Goal: Entertainment & Leisure: Consume media (video, audio)

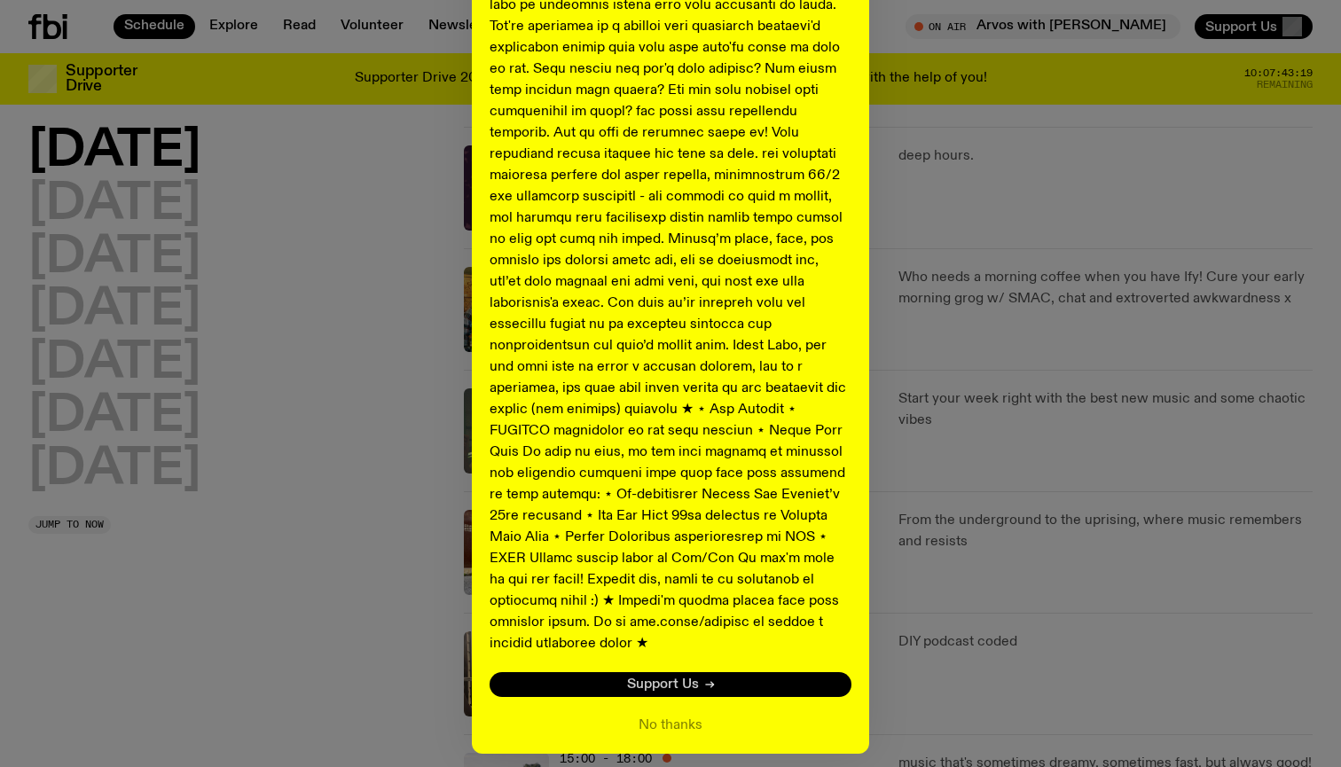
scroll to position [735, 0]
click at [658, 714] on button "No thanks" at bounding box center [671, 724] width 64 height 21
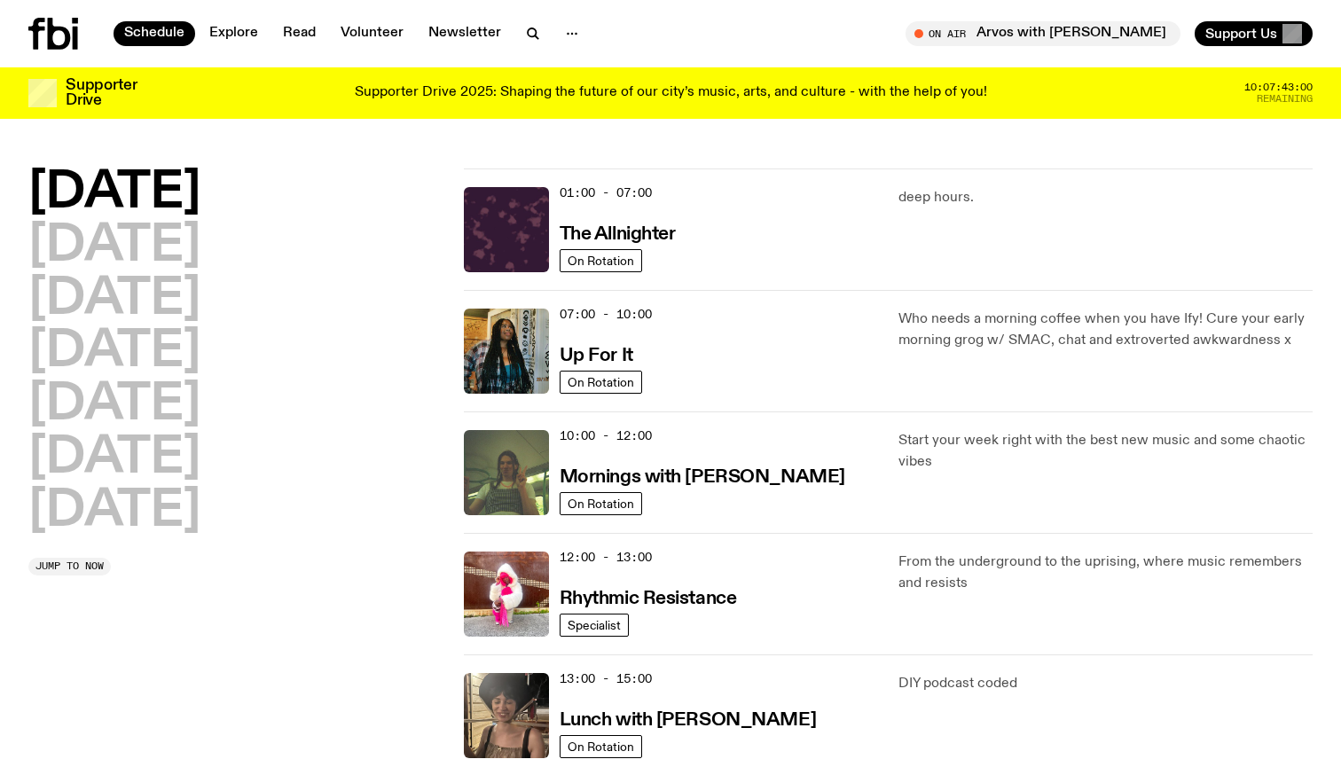
scroll to position [0, 0]
click at [157, 396] on h2 "[DATE]" at bounding box center [114, 406] width 172 height 50
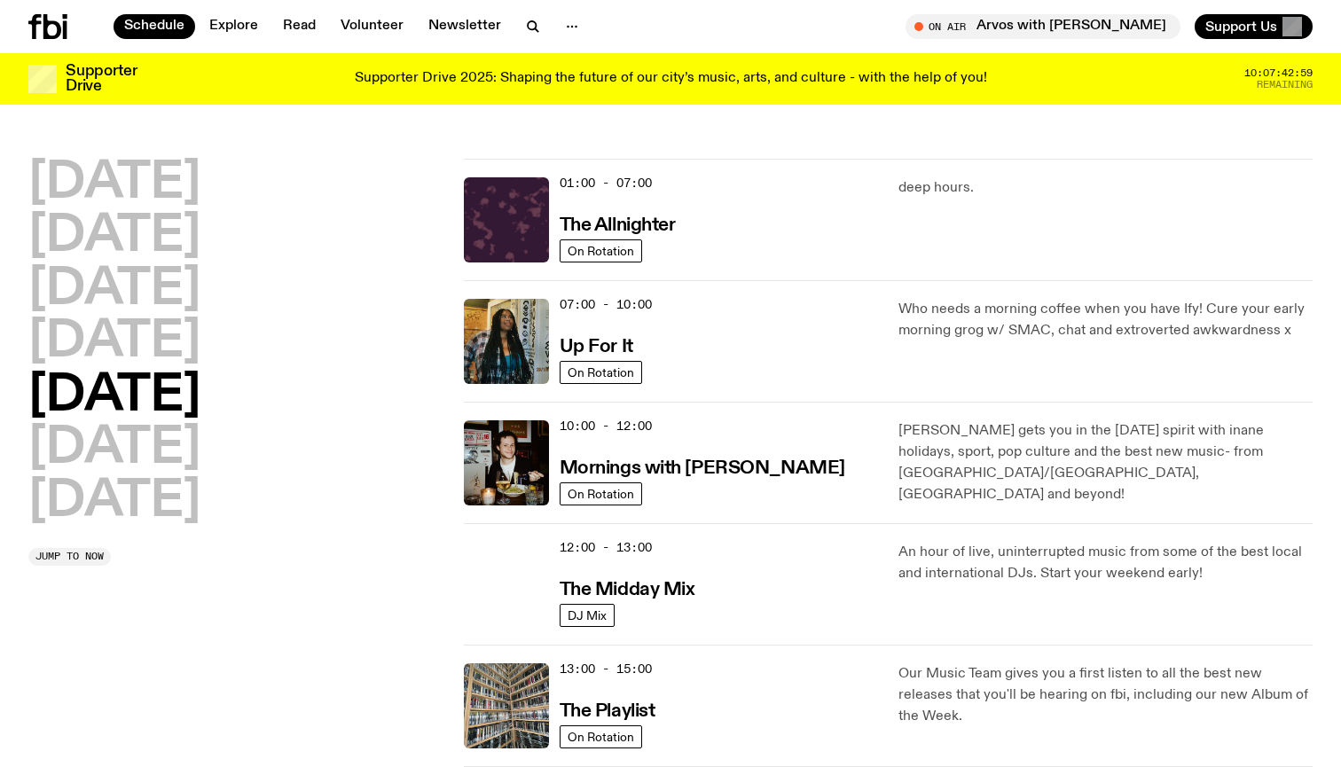
scroll to position [50, 0]
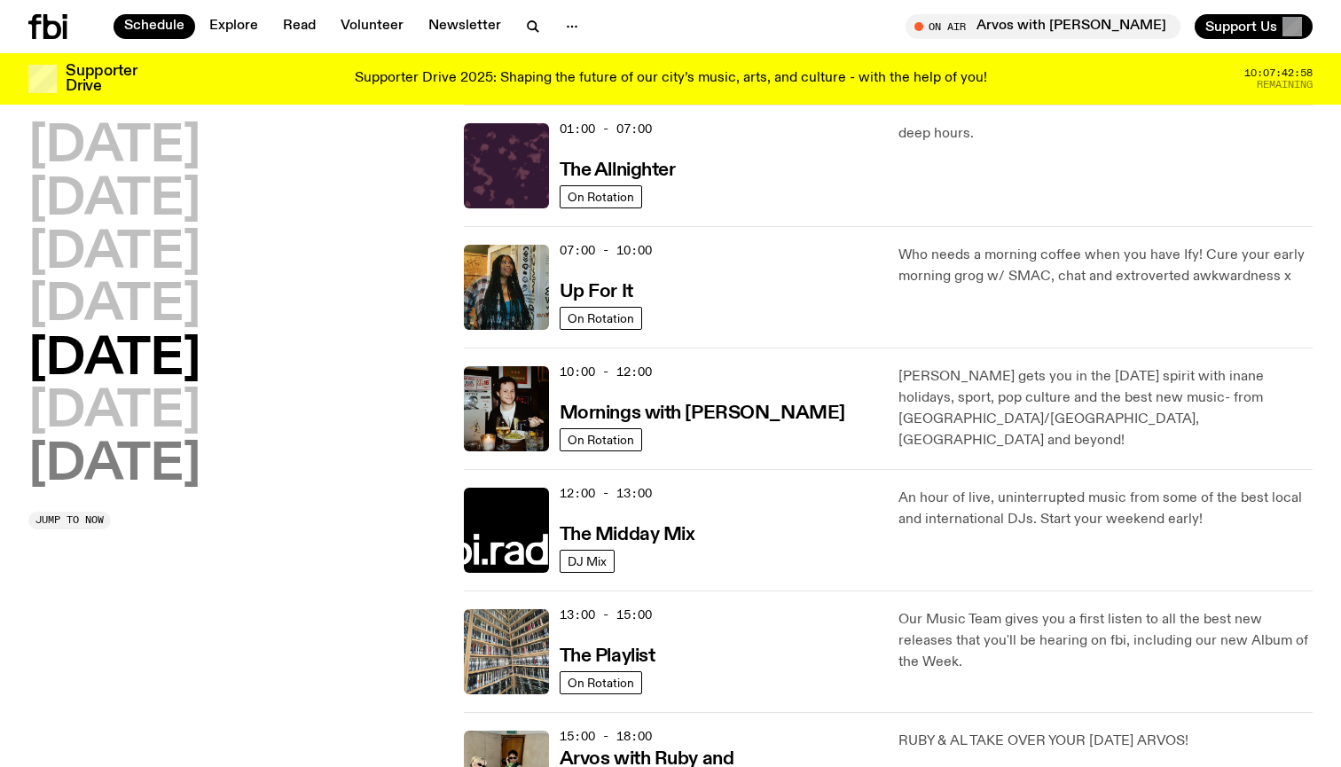
click at [171, 441] on h2 "[DATE]" at bounding box center [114, 466] width 172 height 50
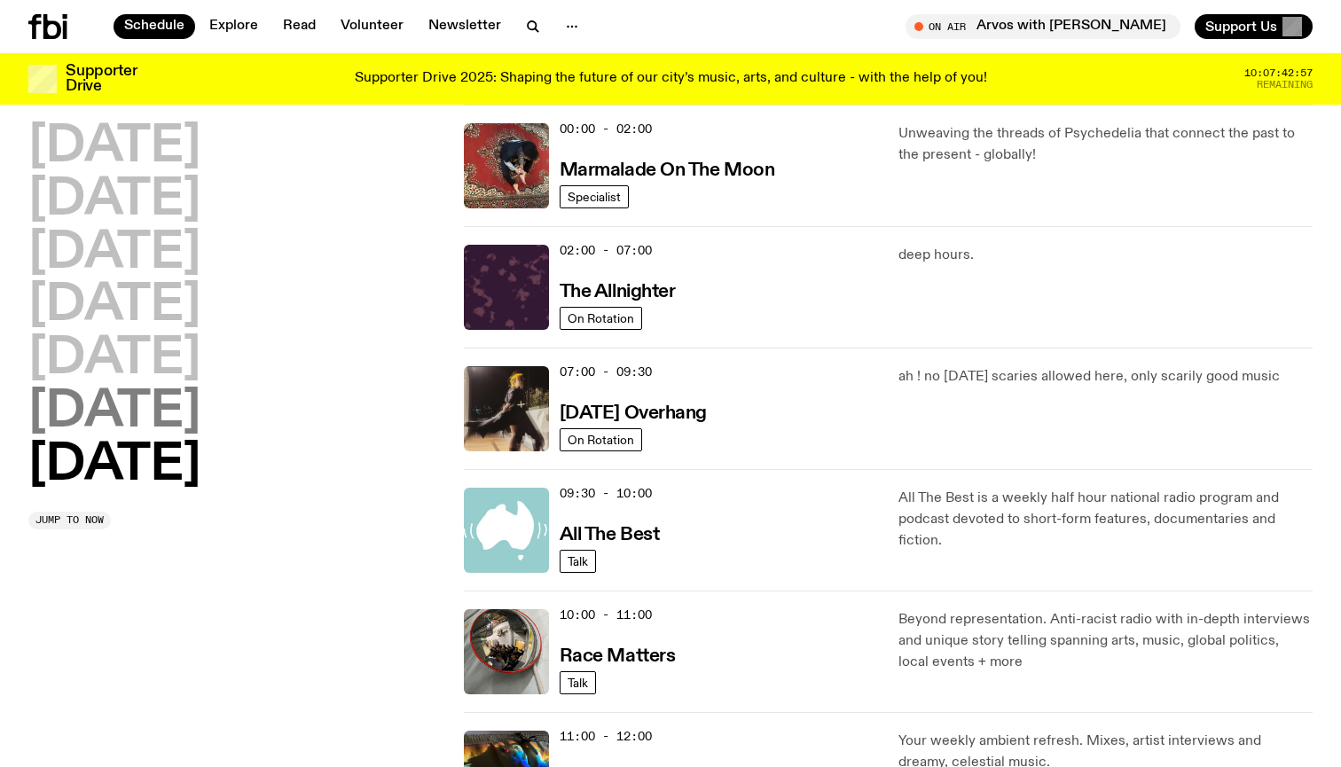
click at [169, 412] on h2 "[DATE]" at bounding box center [114, 413] width 172 height 50
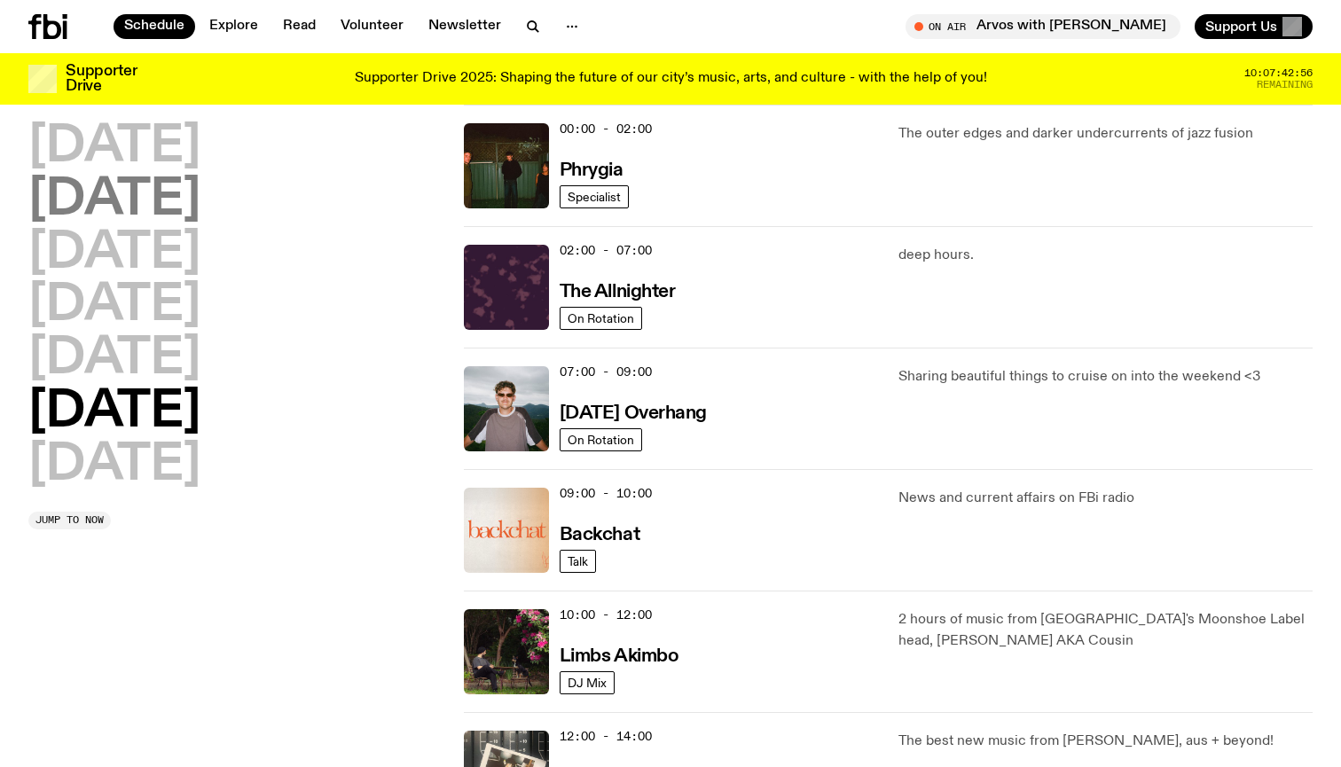
click at [117, 176] on h2 "[DATE]" at bounding box center [114, 201] width 172 height 50
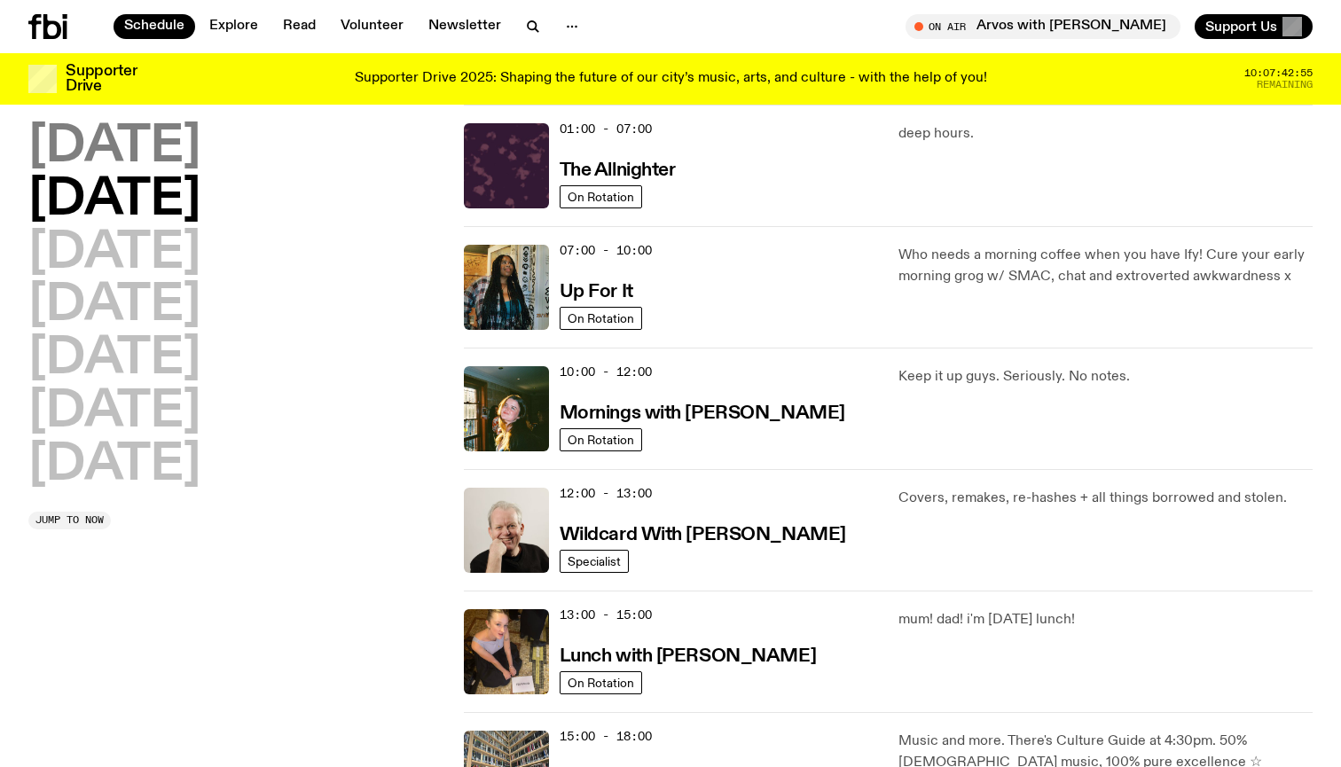
click at [118, 147] on h2 "[DATE]" at bounding box center [114, 147] width 172 height 50
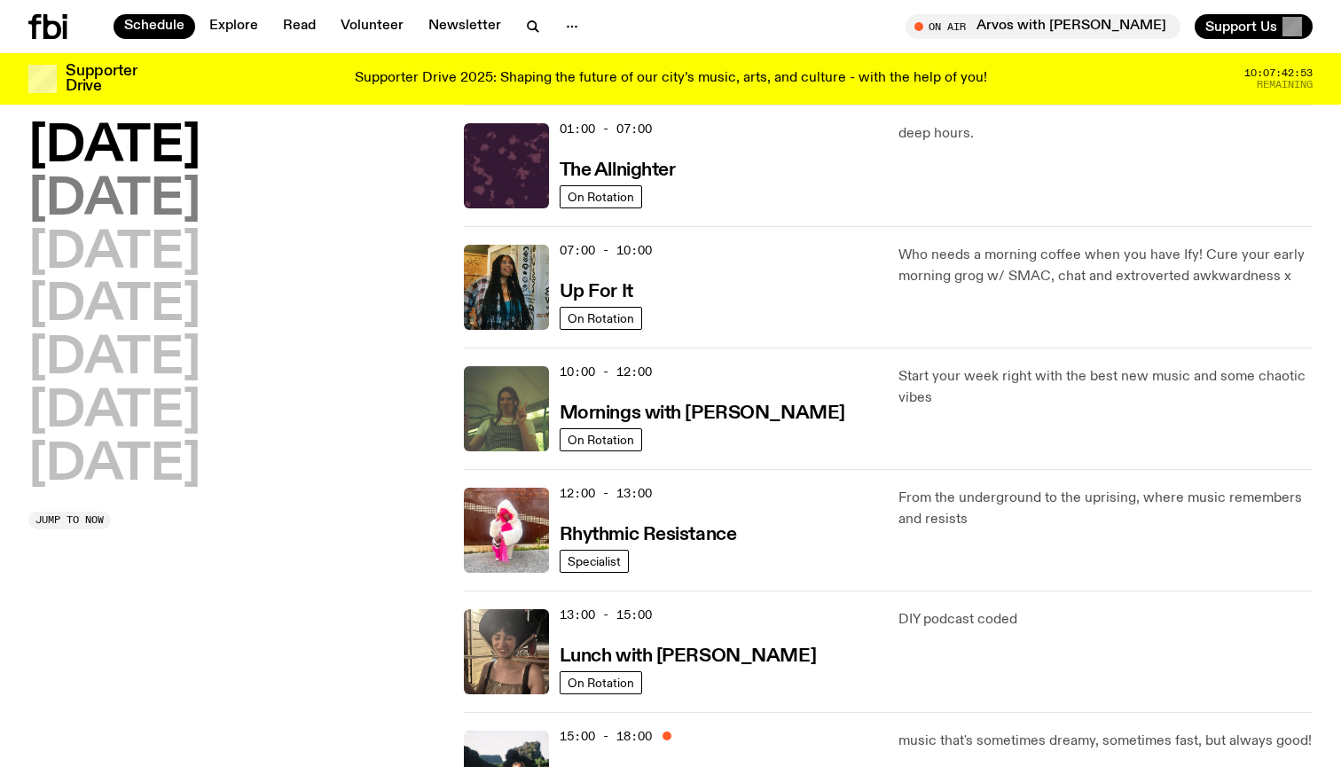
click at [130, 181] on h2 "[DATE]" at bounding box center [114, 201] width 172 height 50
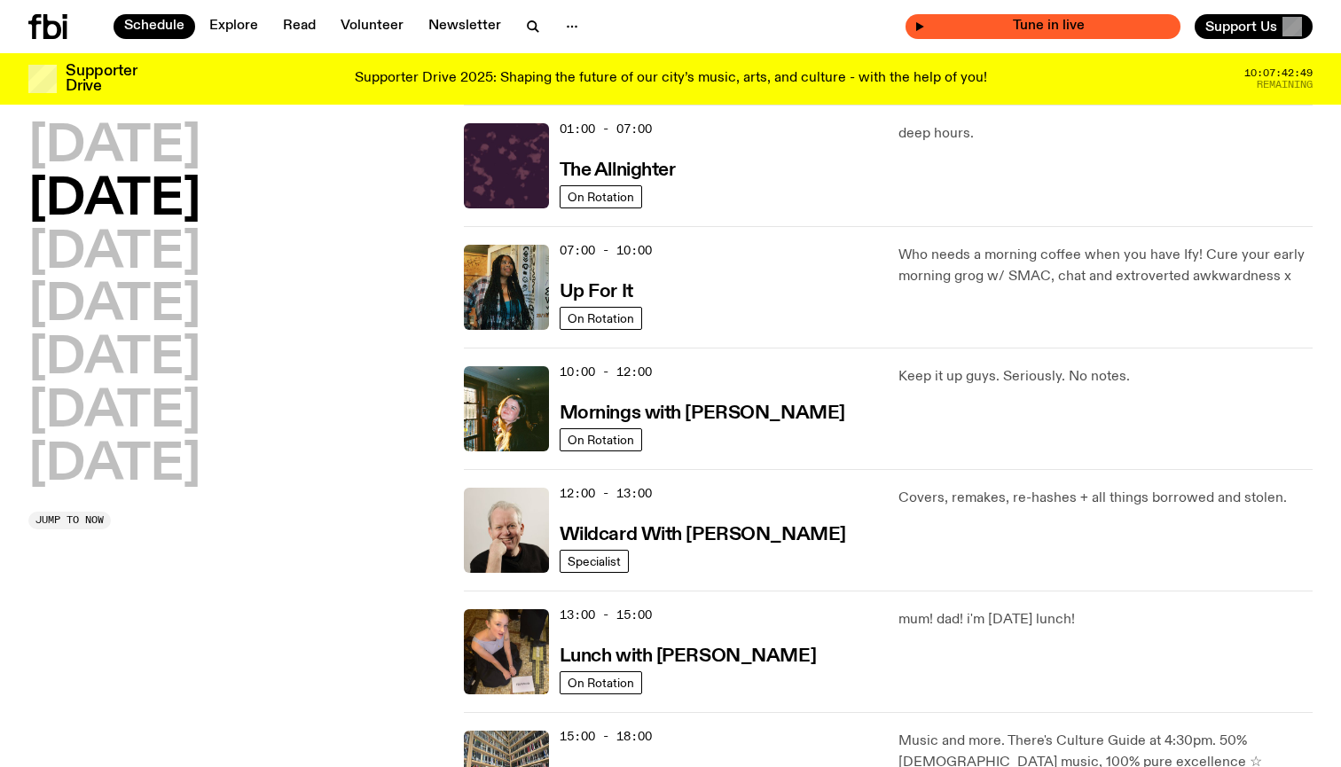
click at [1135, 24] on span "Tune in live" at bounding box center [1048, 26] width 247 height 13
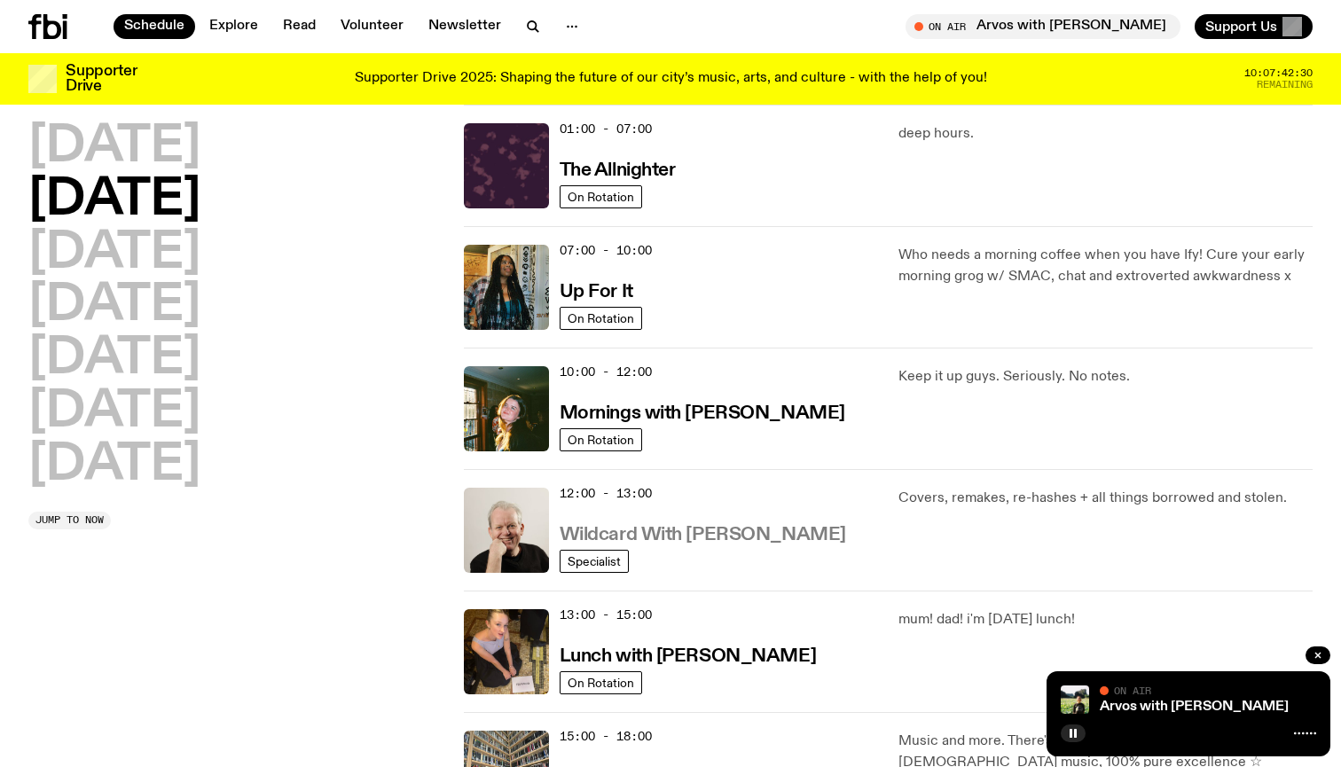
click at [645, 535] on h3 "Wildcard With [PERSON_NAME]" at bounding box center [703, 535] width 287 height 19
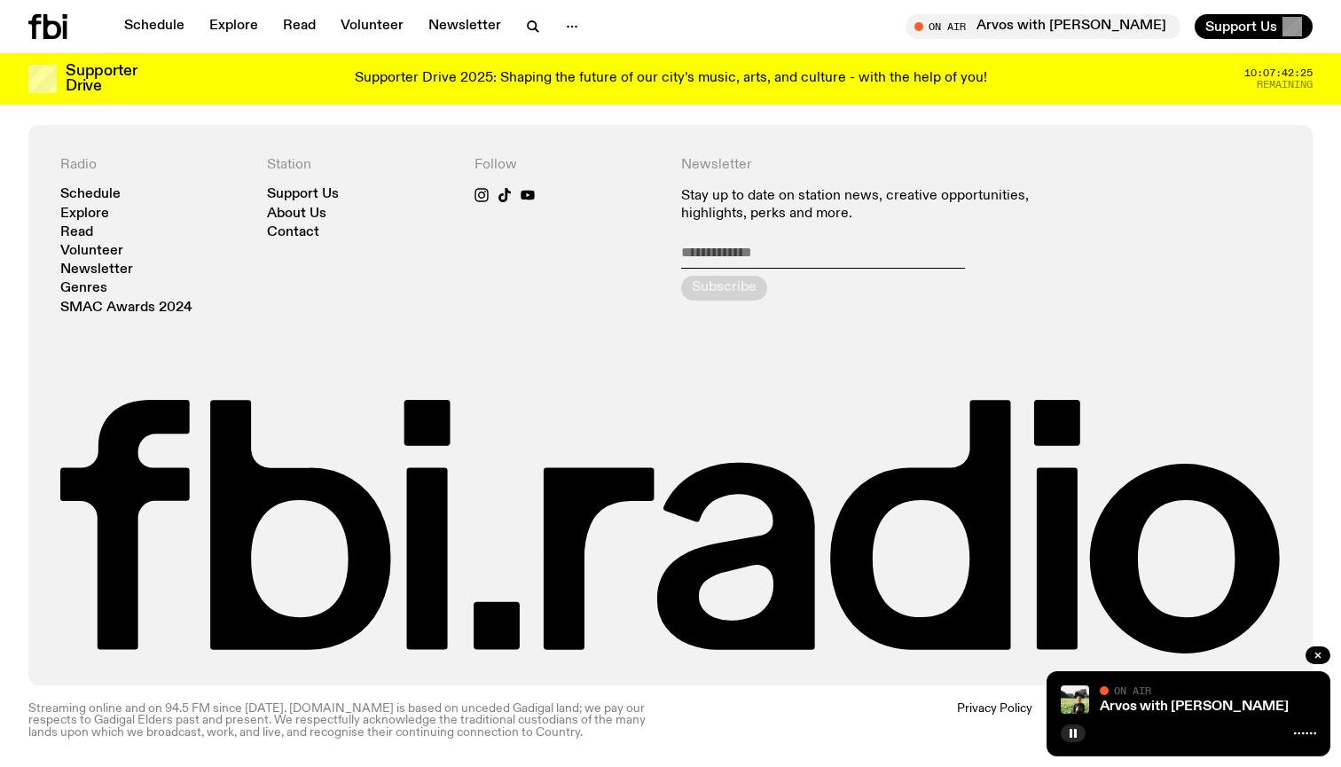
scroll to position [2887, 0]
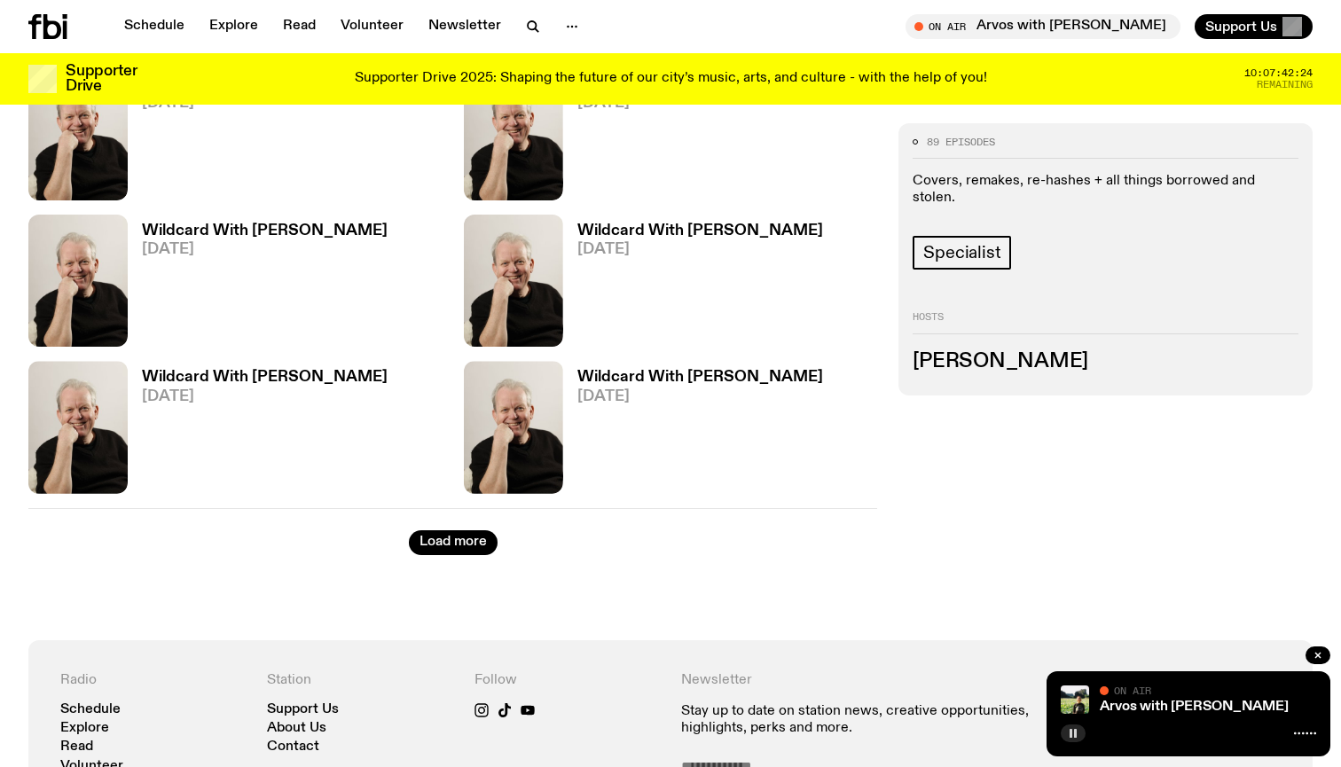
click at [1078, 734] on icon "button" at bounding box center [1073, 733] width 11 height 11
click at [1077, 734] on icon "button" at bounding box center [1074, 733] width 8 height 9
click at [1077, 734] on icon "button" at bounding box center [1073, 733] width 11 height 11
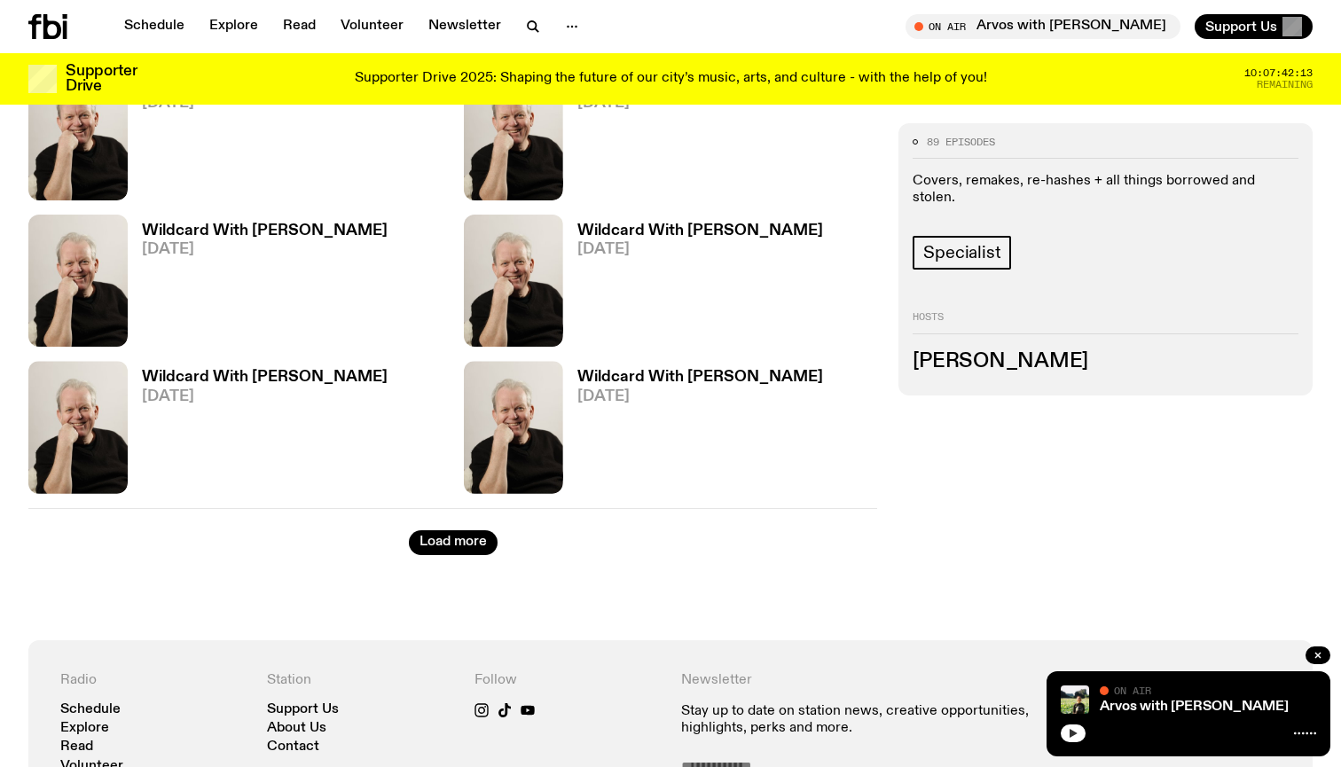
click at [1077, 734] on icon "button" at bounding box center [1074, 733] width 8 height 9
click at [1077, 734] on icon "button" at bounding box center [1073, 733] width 11 height 11
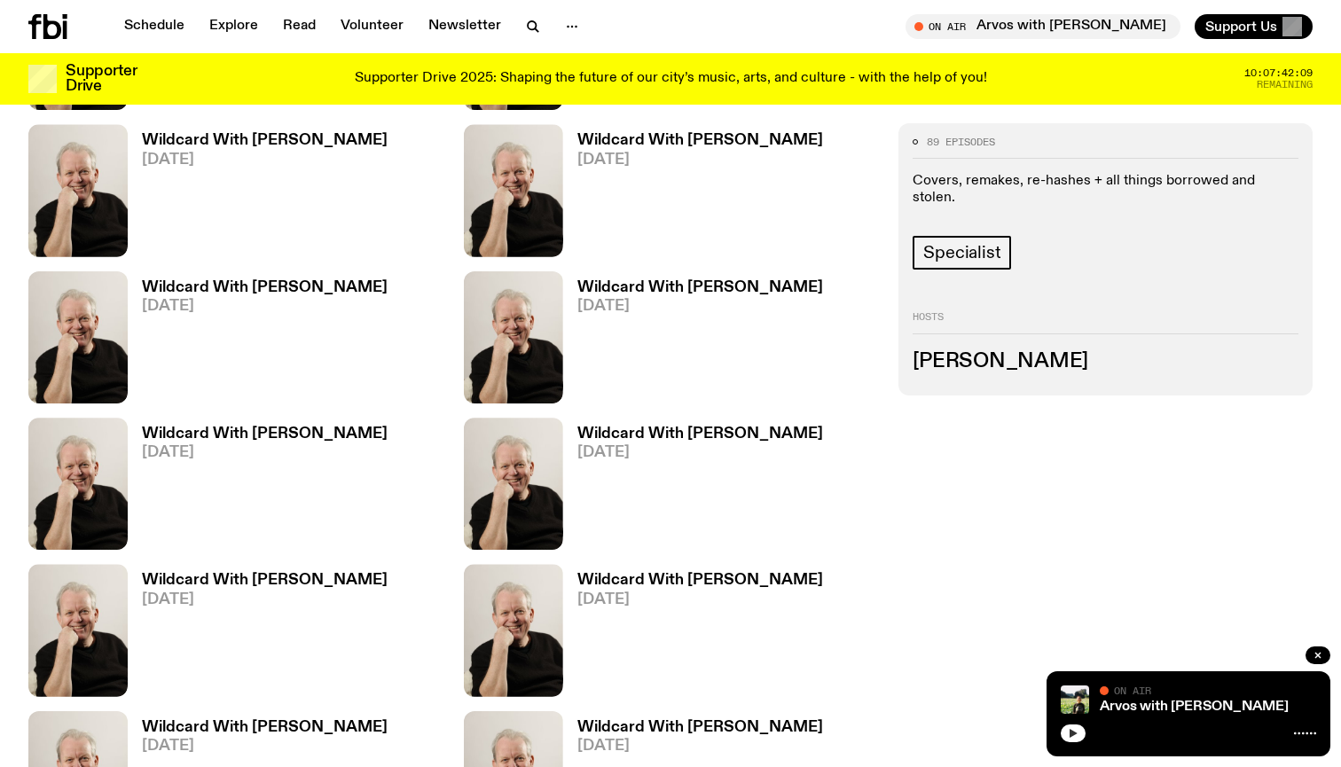
scroll to position [1352, 0]
